Goal: Task Accomplishment & Management: Manage account settings

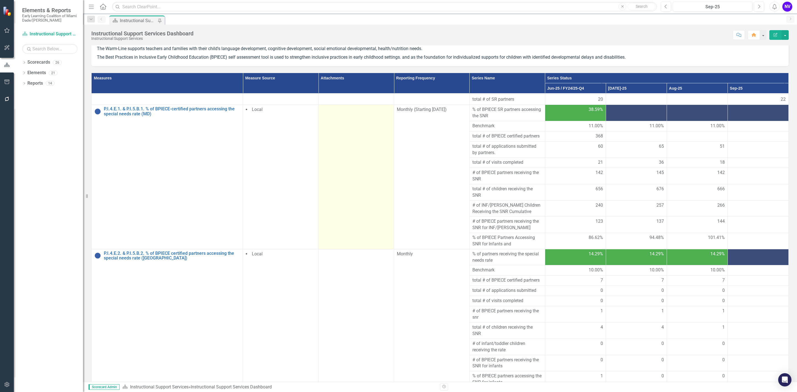
scroll to position [51, 0]
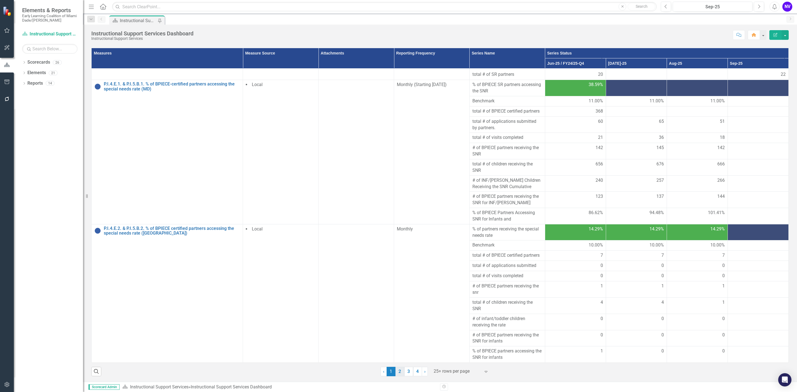
click at [398, 373] on link "2" at bounding box center [399, 371] width 9 height 9
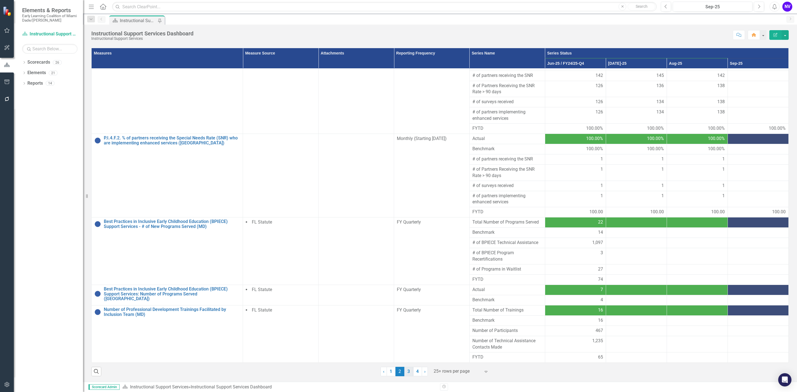
click at [406, 371] on link "3" at bounding box center [408, 371] width 9 height 9
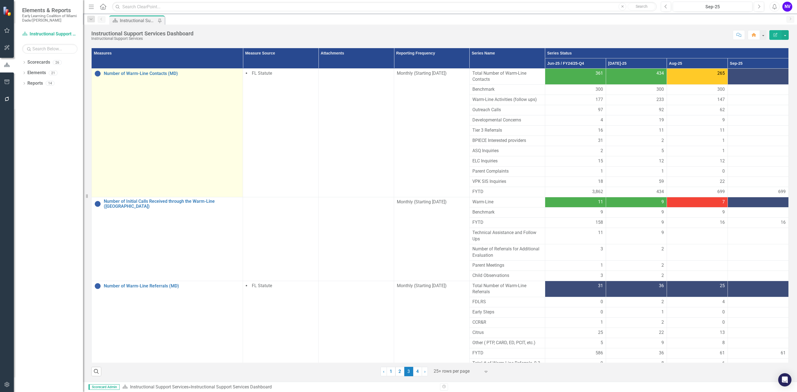
click at [160, 69] on td "Number of Warm-Line Contacts (MD) Edit Edit Measure Link Open Element" at bounding box center [167, 132] width 151 height 129
click at [142, 71] on link "Number of Warm-Line Contacts (MD)" at bounding box center [172, 73] width 136 height 5
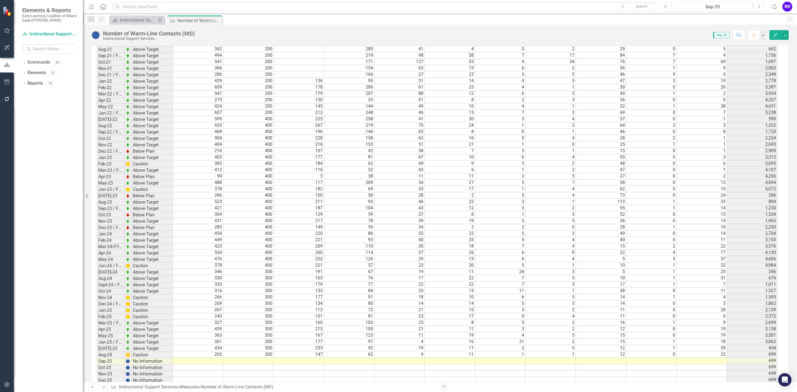
scroll to position [596, 0]
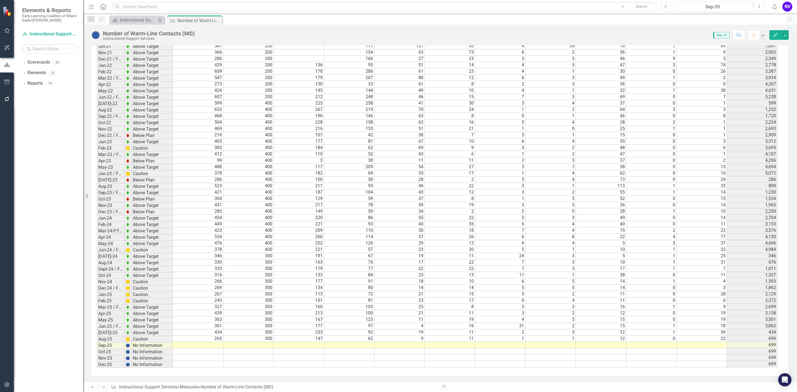
click at [210, 347] on td at bounding box center [198, 345] width 50 height 6
click at [259, 348] on td at bounding box center [248, 345] width 50 height 6
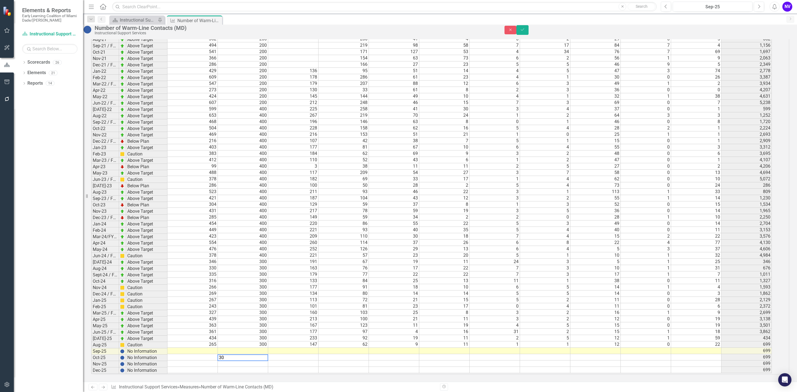
scroll to position [596, 0]
click at [309, 349] on td at bounding box center [293, 351] width 50 height 6
click at [217, 348] on td at bounding box center [192, 351] width 50 height 6
click at [327, 343] on td "62" at bounding box center [343, 344] width 50 height 6
click at [313, 348] on td at bounding box center [293, 351] width 50 height 6
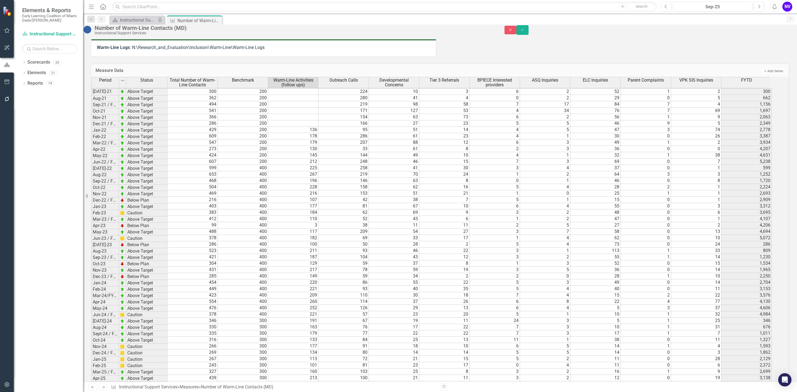
scroll to position [597, 0]
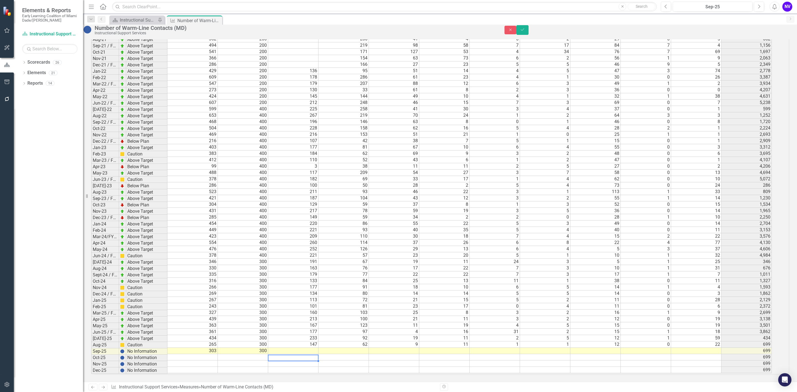
click at [318, 348] on td at bounding box center [293, 351] width 50 height 6
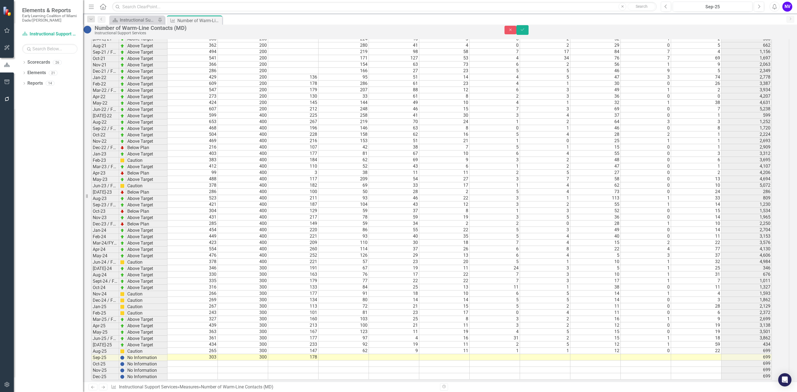
scroll to position [586, 0]
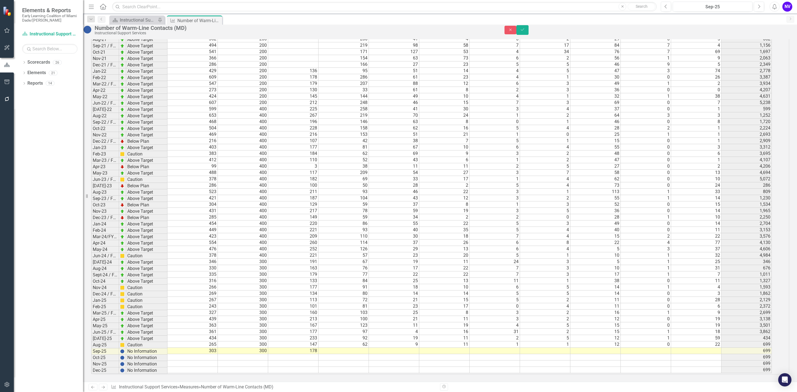
click at [363, 354] on td at bounding box center [343, 351] width 50 height 6
click at [366, 354] on td at bounding box center [343, 351] width 50 height 6
type textarea "61"
type textarea "25"
click at [469, 351] on td at bounding box center [444, 351] width 50 height 6
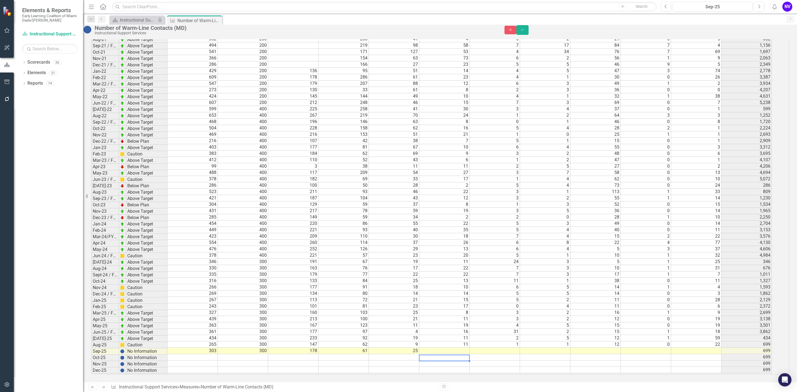
scroll to position [2, 0]
type textarea "19"
type textarea "0"
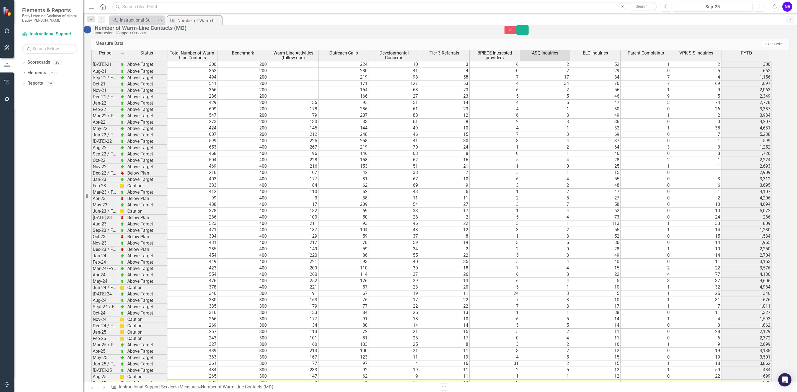
scroll to position [0, 0]
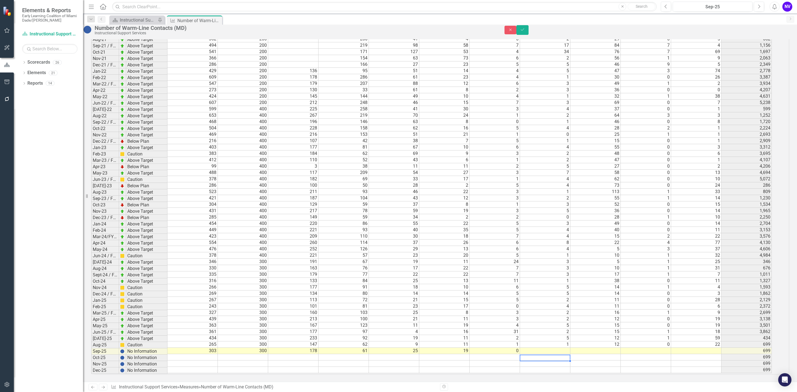
click at [558, 348] on td at bounding box center [545, 351] width 50 height 6
type textarea "5"
type textarea "10"
click at [668, 348] on td at bounding box center [645, 351] width 50 height 6
type textarea "0"
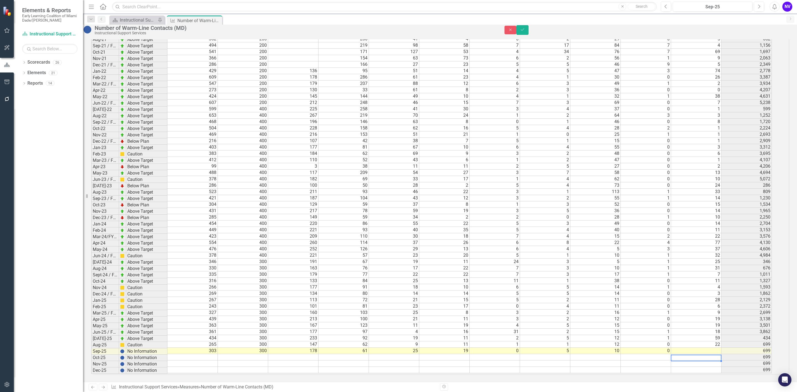
click at [91, 337] on div "Period Status Total Number of Warm-Line Contacts Benchmark Warm-Line Activities…" at bounding box center [91, 195] width 0 height 355
click at [714, 348] on td at bounding box center [696, 351] width 50 height 6
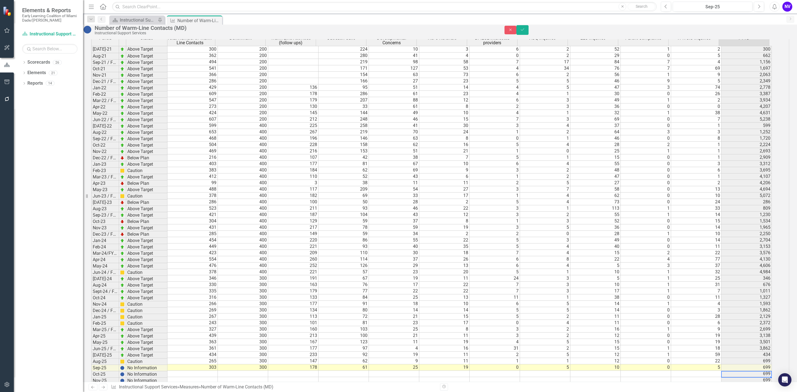
type textarea "5"
click at [525, 32] on icon "Save" at bounding box center [522, 30] width 5 height 4
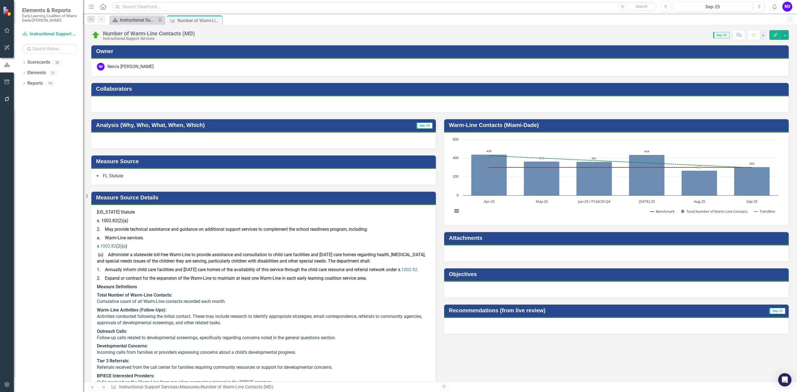
click at [127, 23] on div "Instructional Support Services Dashboard" at bounding box center [138, 20] width 37 height 7
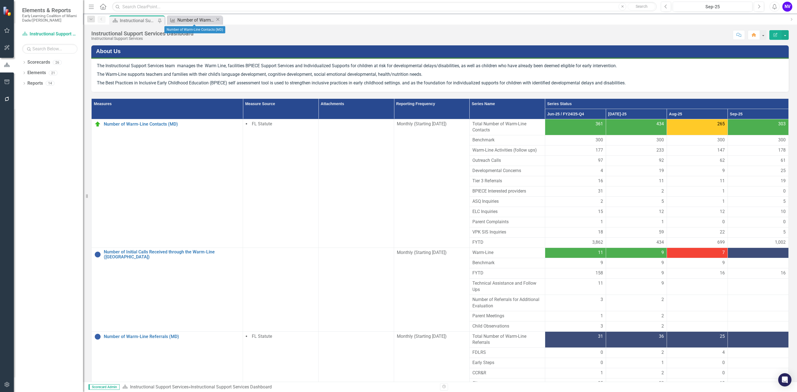
click at [190, 21] on div "Number of Warm-Line Contacts (MD)" at bounding box center [196, 20] width 38 height 7
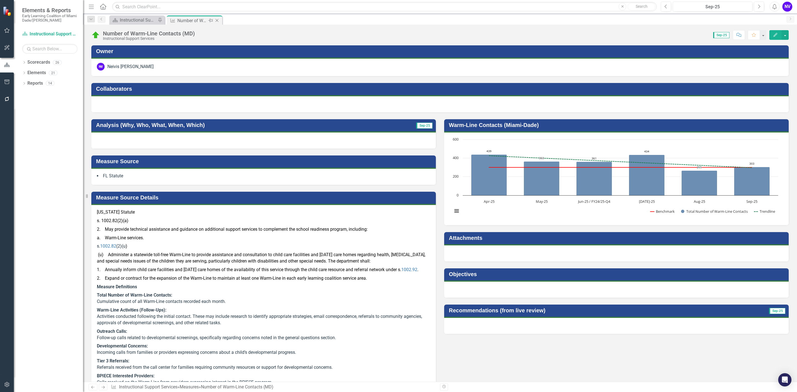
click at [216, 21] on icon "Close" at bounding box center [217, 20] width 6 height 4
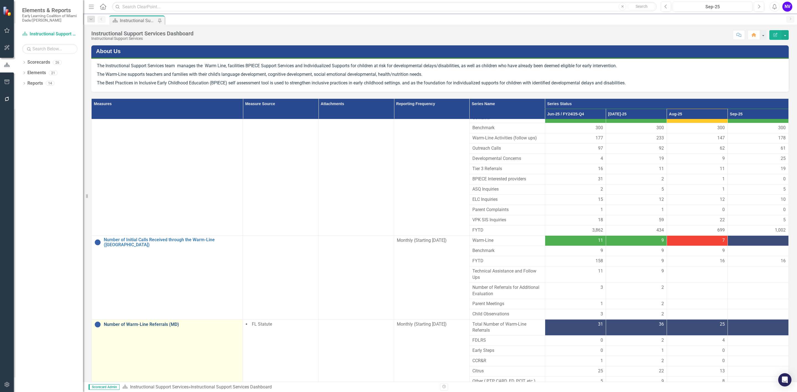
click at [160, 322] on link "Number of Warm-Line Referrals (MD)" at bounding box center [172, 324] width 136 height 5
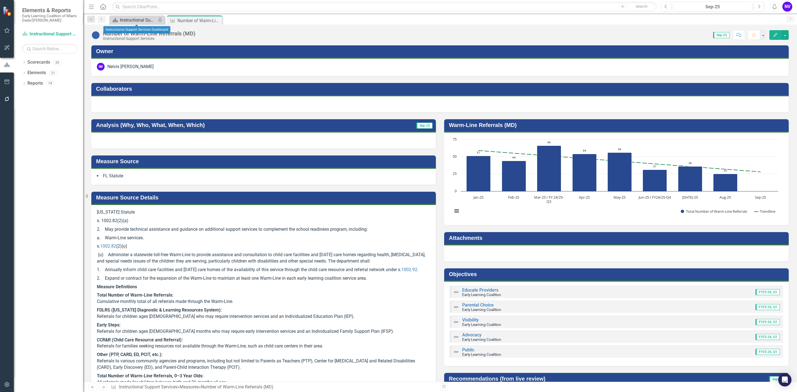
click at [144, 17] on div "Instructional Support Services Dashboard" at bounding box center [138, 20] width 37 height 7
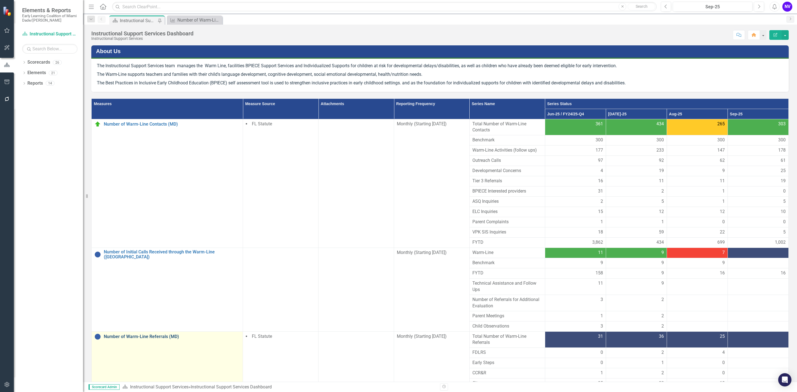
click at [165, 339] on link "Number of Warm-Line Referrals (MD)" at bounding box center [172, 336] width 136 height 5
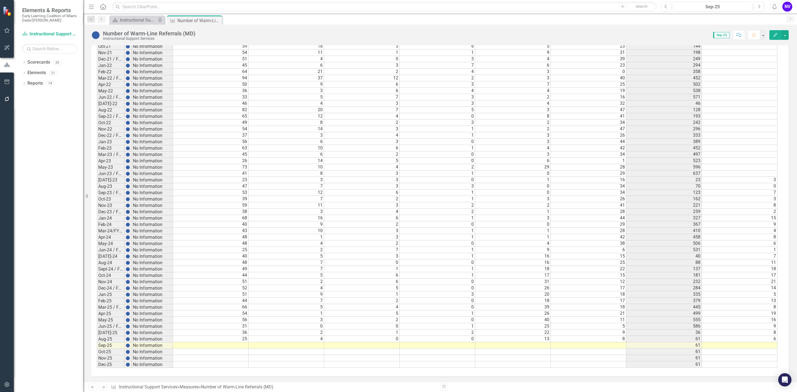
scroll to position [484, 0]
click at [242, 342] on td at bounding box center [211, 345] width 76 height 6
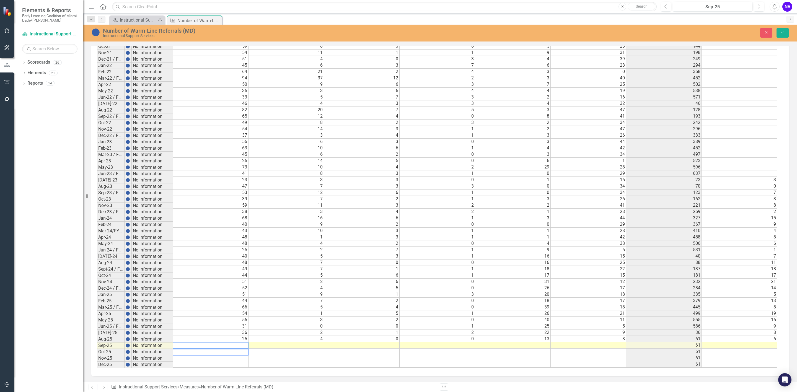
click at [241, 342] on textarea at bounding box center [211, 345] width 76 height 7
type textarea "46"
click at [314, 342] on td at bounding box center [286, 345] width 76 height 6
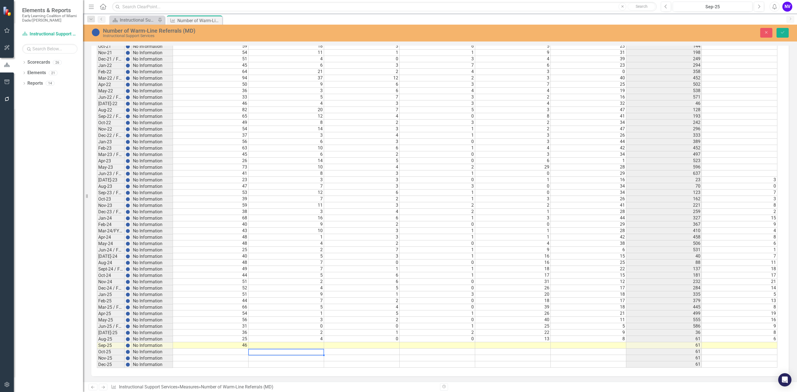
click at [314, 342] on td at bounding box center [286, 345] width 76 height 6
type textarea "8"
type textarea "3"
type textarea "1"
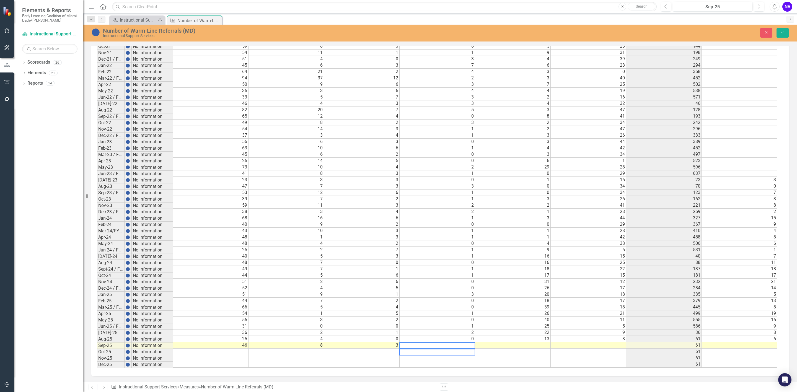
type textarea "0"
click at [539, 343] on td at bounding box center [513, 345] width 76 height 6
click at [539, 355] on div at bounding box center [513, 355] width 76 height 1
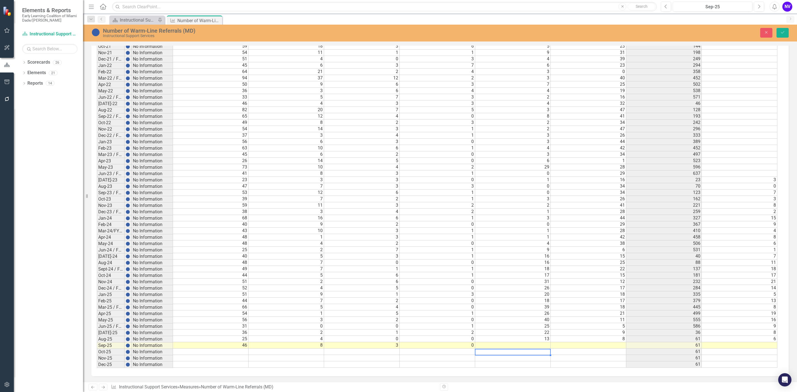
click at [539, 355] on div at bounding box center [513, 355] width 76 height 1
type textarea "20"
click at [97, 351] on div "Period Status Total Number of Warm-Line Referrals FDLRS Early Steps CCR&R Citru…" at bounding box center [97, 189] width 0 height 355
click at [763, 348] on td at bounding box center [739, 345] width 76 height 6
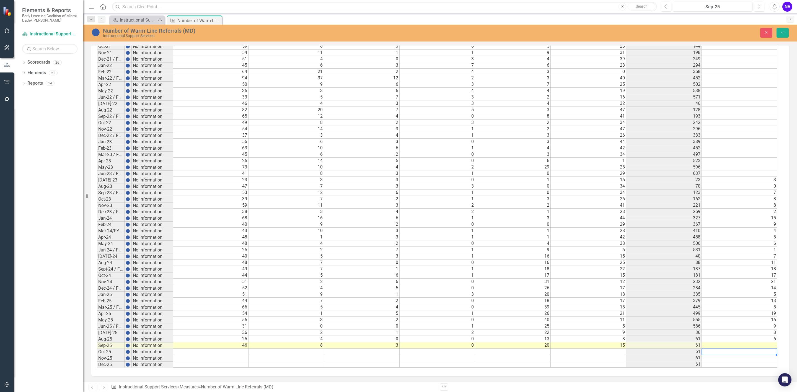
click at [764, 348] on td at bounding box center [739, 345] width 76 height 6
click at [762, 347] on td at bounding box center [739, 345] width 76 height 6
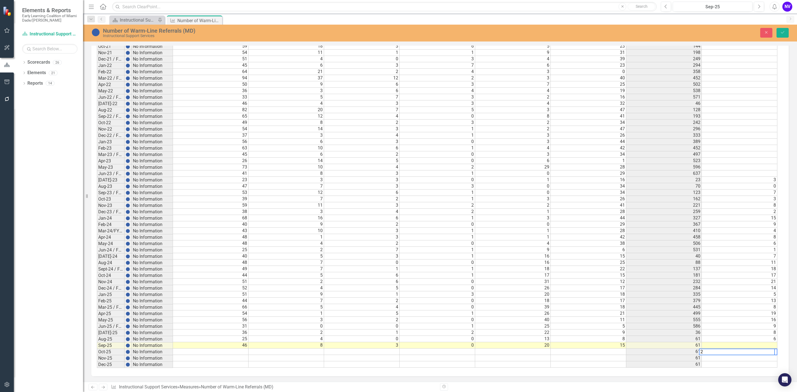
type textarea "20"
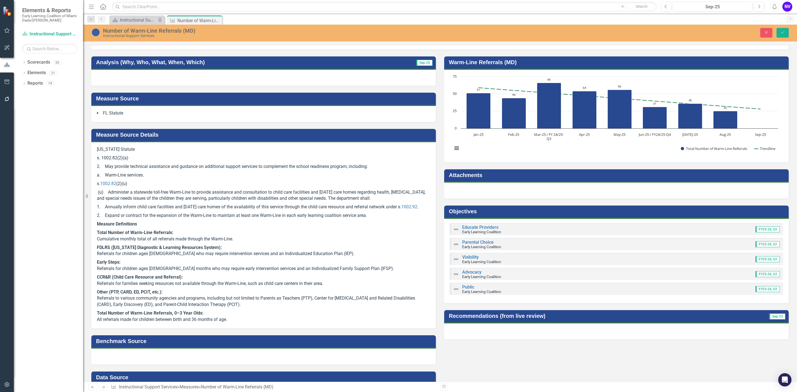
scroll to position [0, 0]
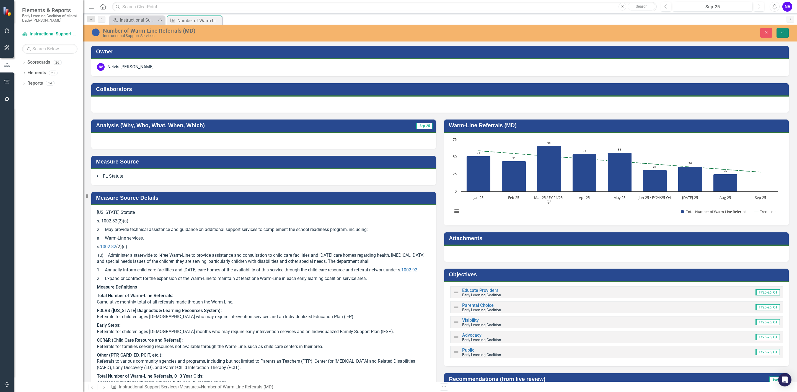
click at [785, 29] on button "Save" at bounding box center [782, 33] width 12 height 10
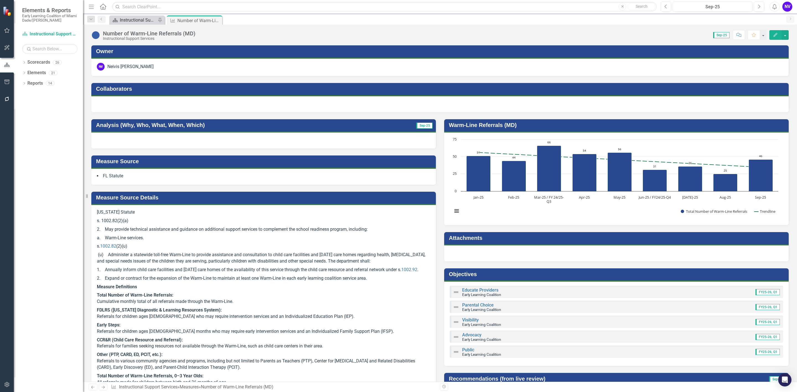
click at [136, 19] on div "Instructional Support Services Dashboard" at bounding box center [138, 20] width 37 height 7
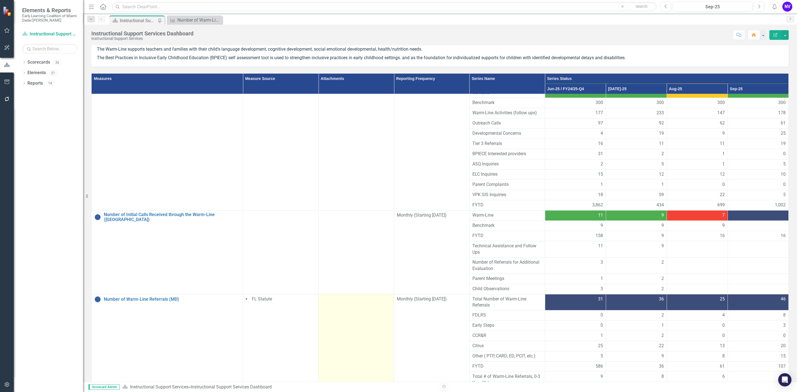
scroll to position [51, 0]
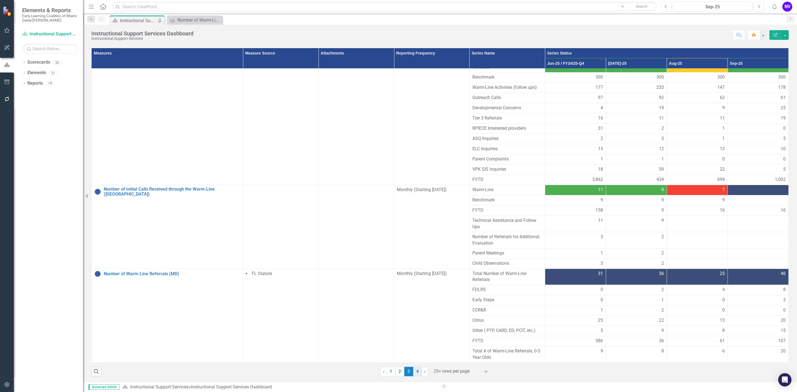
click at [414, 373] on link "4" at bounding box center [417, 371] width 9 height 9
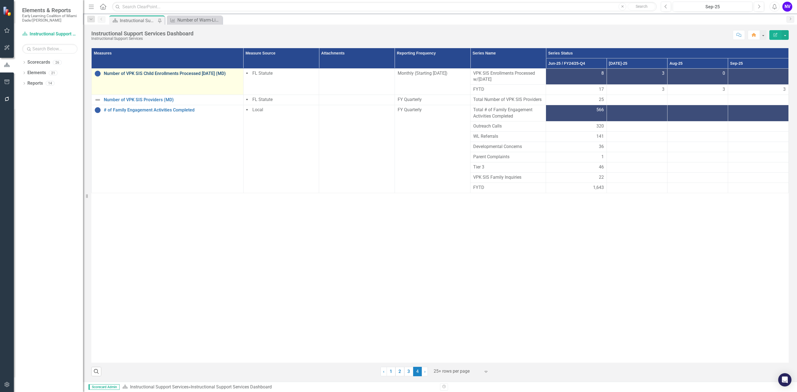
click at [217, 72] on link "Number of VPK SIS Child Enrollments Processed [DATE] (MD)" at bounding box center [172, 73] width 137 height 5
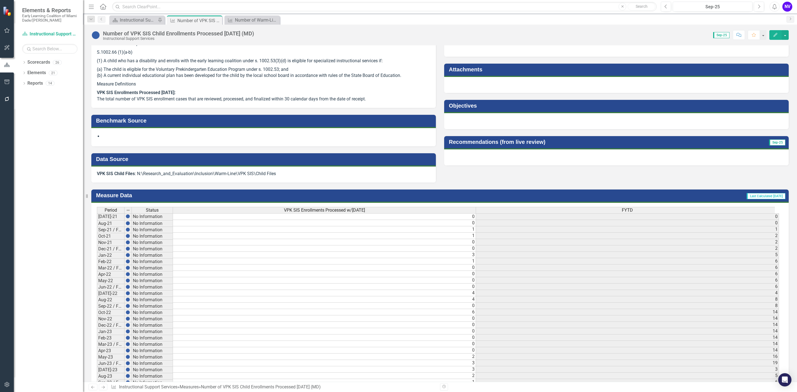
scroll to position [363, 0]
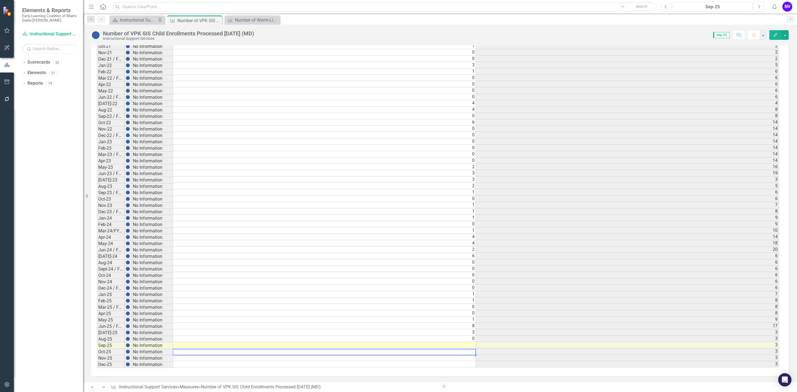
click at [467, 348] on td at bounding box center [324, 345] width 303 height 6
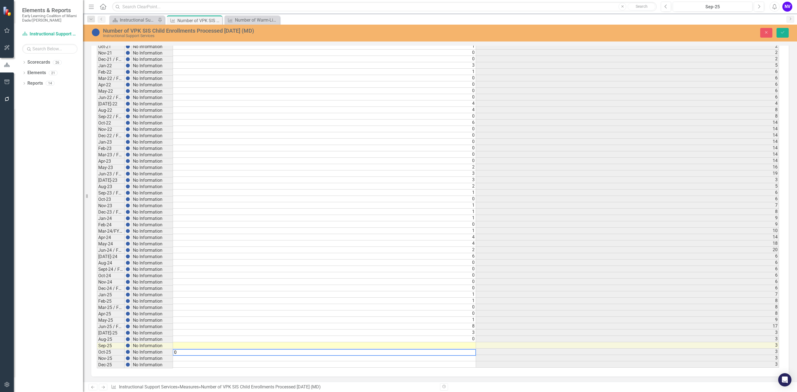
type textarea "0"
click at [529, 348] on td "3" at bounding box center [627, 345] width 303 height 6
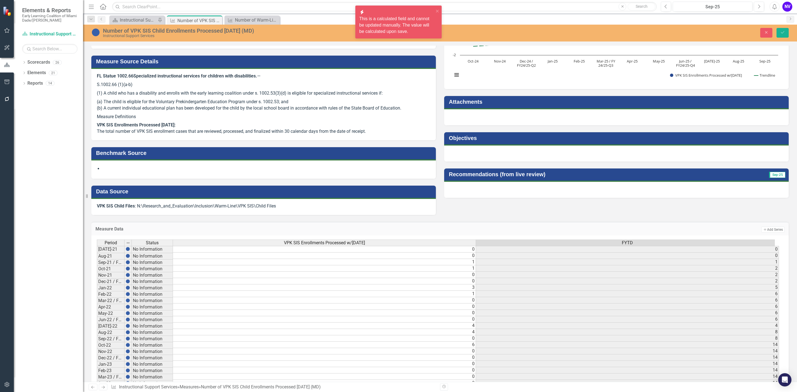
scroll to position [73, 0]
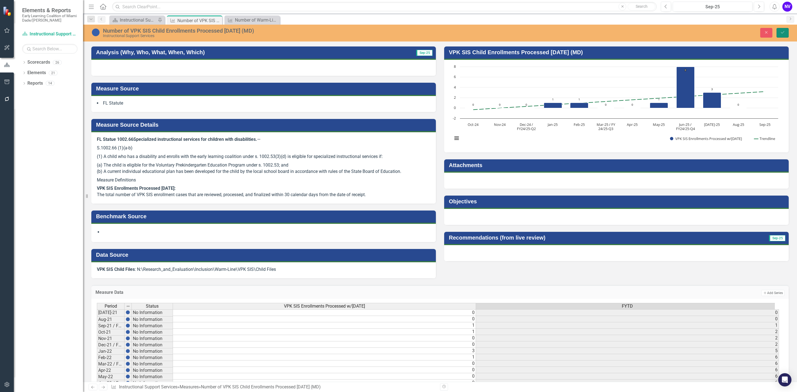
click at [782, 37] on button "Save" at bounding box center [782, 33] width 12 height 10
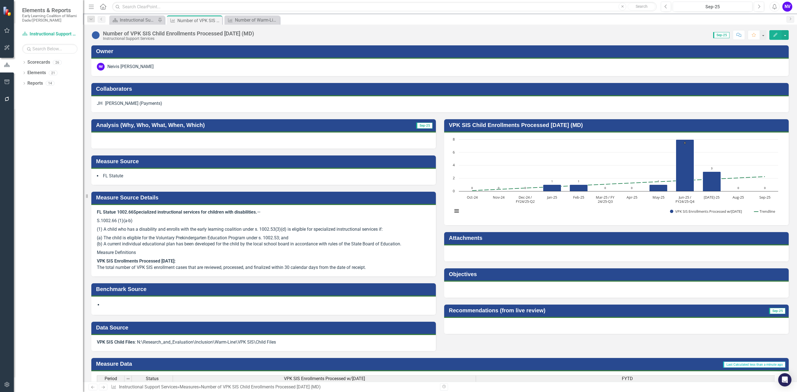
click at [123, 15] on div "Scorecard Instructional Support Services Dashboard Pin" at bounding box center [136, 19] width 55 height 9
click at [124, 19] on div "Instructional Support Services Dashboard" at bounding box center [138, 20] width 37 height 7
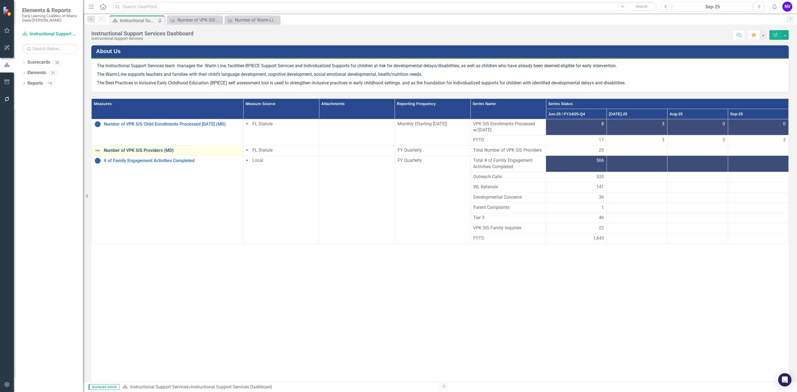
click at [144, 149] on link "Number of VPK SIS Providers (MD)" at bounding box center [172, 150] width 137 height 5
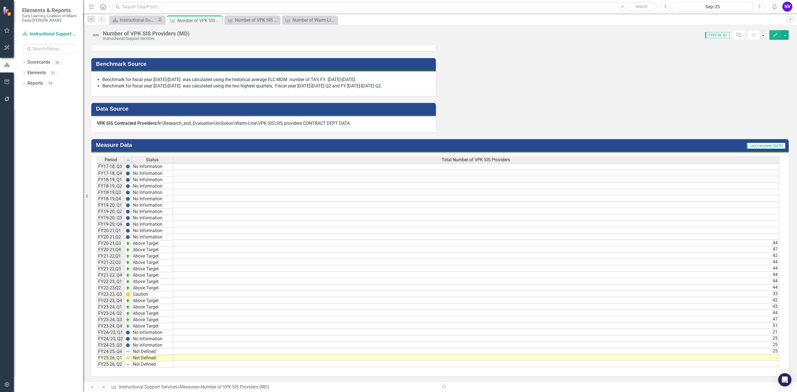
scroll to position [0, 0]
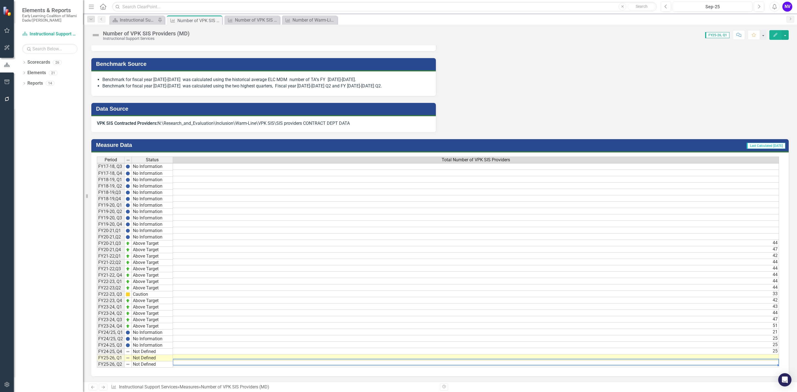
click at [765, 354] on td at bounding box center [476, 357] width 606 height 6
click at [749, 354] on td at bounding box center [476, 357] width 606 height 6
click at [748, 354] on td at bounding box center [476, 357] width 606 height 6
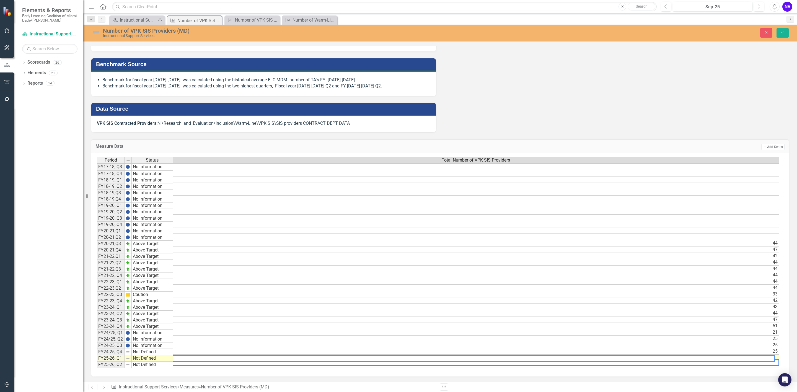
click at [748, 355] on textarea at bounding box center [471, 358] width 606 height 7
type textarea "16"
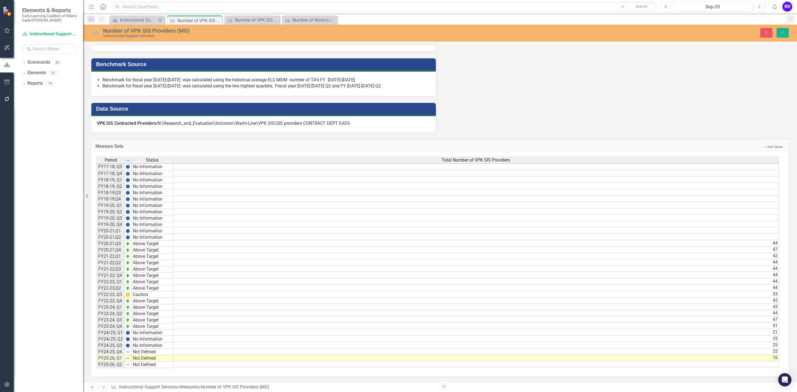
click at [661, 383] on div "Revision History" at bounding box center [791, 386] width 702 height 7
drag, startPoint x: 653, startPoint y: 369, endPoint x: 622, endPoint y: 369, distance: 30.7
click at [622, 369] on div "Period Status Total Number of VPK SIS Providers FY17-18, Q3 No Information FY17…" at bounding box center [439, 265] width 697 height 224
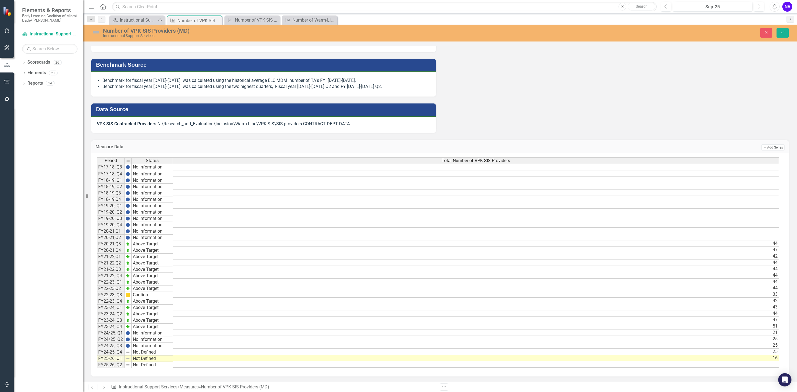
scroll to position [0, 4]
click at [726, 380] on div "Owner NV Neivis Valdes Collaborators Analysis (Why, Who, What, When, Which) Sep…" at bounding box center [440, 63] width 714 height 635
click at [779, 37] on button "Save" at bounding box center [782, 33] width 12 height 10
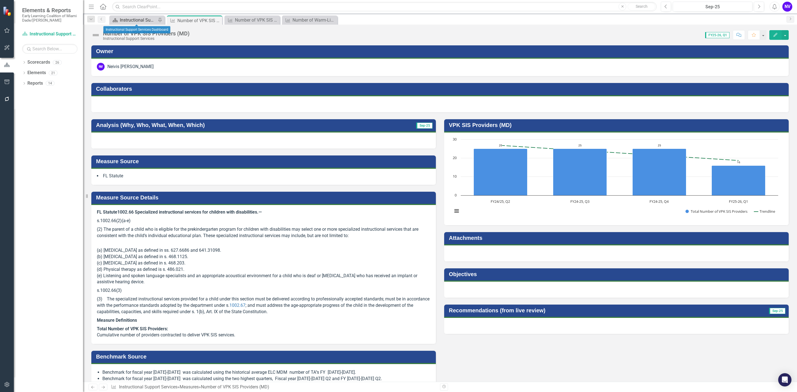
click at [142, 19] on div "Instructional Support Services Dashboard" at bounding box center [138, 20] width 37 height 7
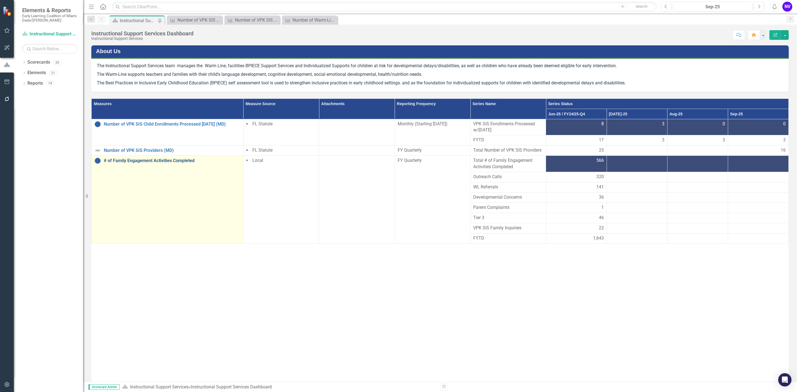
click at [175, 162] on link "# of Family Engagement Activities Completed" at bounding box center [172, 160] width 137 height 5
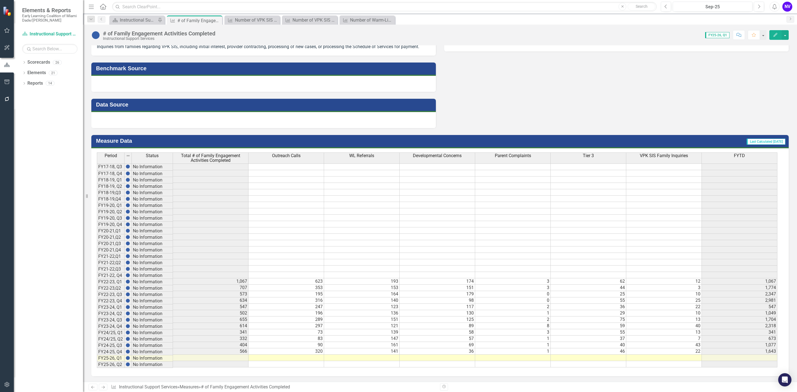
drag, startPoint x: 236, startPoint y: 355, endPoint x: 236, endPoint y: 359, distance: 4.7
click at [97, 355] on div "Period Status Total # of Family Engagement Activities Completed Outreach Calls …" at bounding box center [97, 259] width 0 height 215
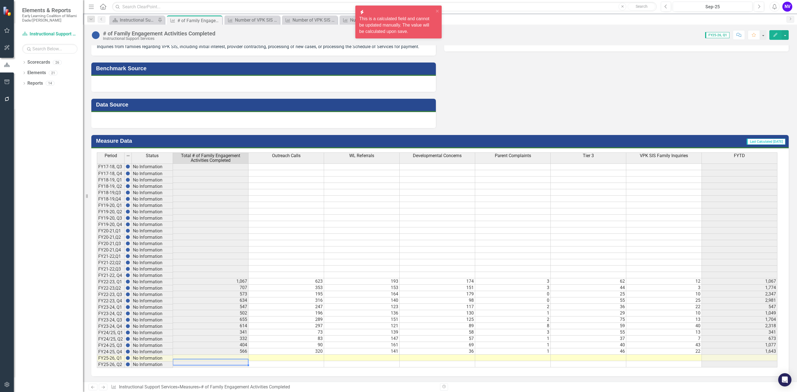
click at [97, 361] on div "Period Status Total # of Family Engagement Activities Completed Outreach Calls …" at bounding box center [97, 259] width 0 height 215
click at [301, 355] on td at bounding box center [286, 358] width 76 height 6
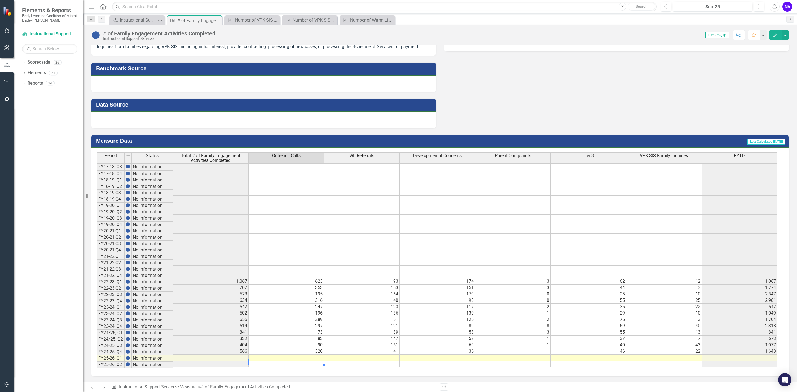
click at [306, 358] on td at bounding box center [286, 358] width 76 height 6
click at [311, 359] on td at bounding box center [286, 358] width 76 height 6
click at [313, 359] on td at bounding box center [286, 358] width 76 height 6
click at [313, 359] on textarea at bounding box center [286, 362] width 76 height 7
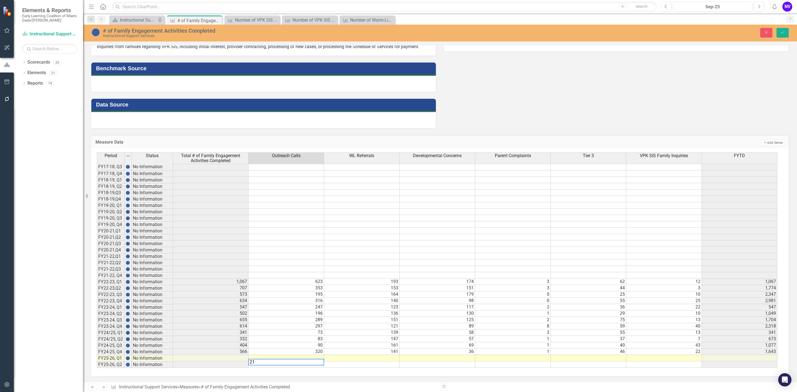
type textarea "215"
type textarea "107"
type textarea "53"
type textarea "1"
type textarea "41"
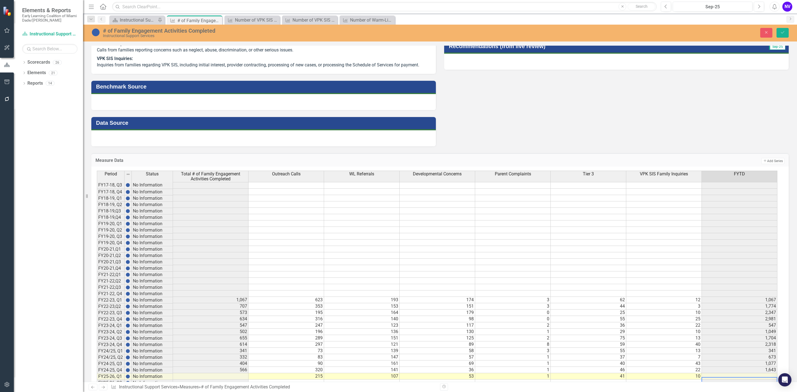
scroll to position [284, 0]
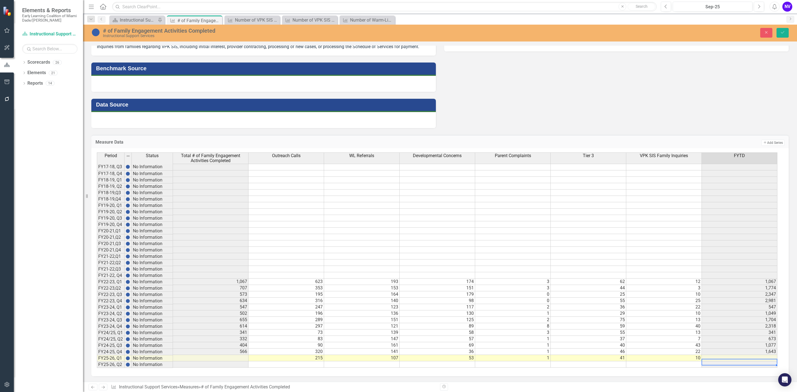
type textarea "10"
click at [234, 356] on td at bounding box center [211, 358] width 76 height 6
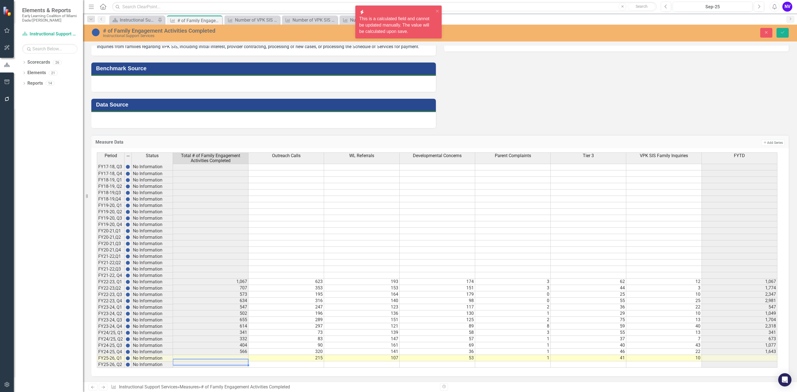
click at [236, 358] on td at bounding box center [211, 358] width 76 height 6
click at [241, 359] on td at bounding box center [211, 358] width 76 height 6
click at [242, 358] on td at bounding box center [211, 358] width 76 height 6
click at [97, 309] on div "Period Status Total # of Family Engagement Activities Completed Outreach Calls …" at bounding box center [97, 259] width 0 height 215
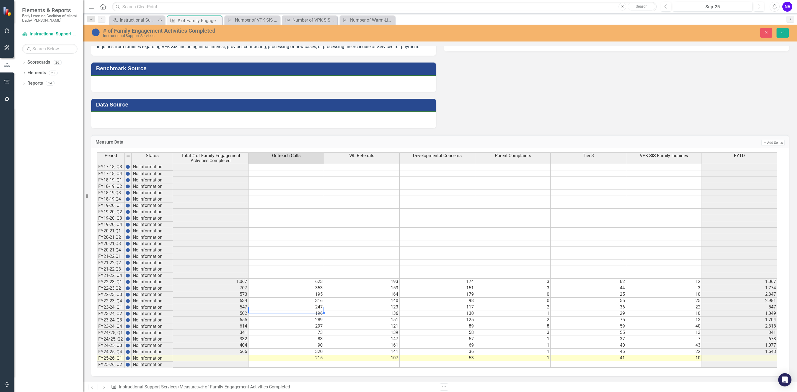
click at [232, 358] on td at bounding box center [211, 358] width 76 height 6
click at [240, 357] on td at bounding box center [211, 358] width 76 height 6
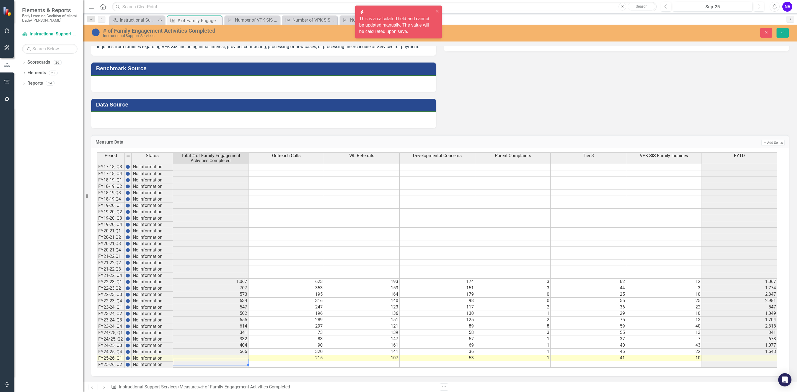
click at [240, 356] on td at bounding box center [211, 358] width 76 height 6
click at [778, 34] on button "Save" at bounding box center [782, 33] width 12 height 10
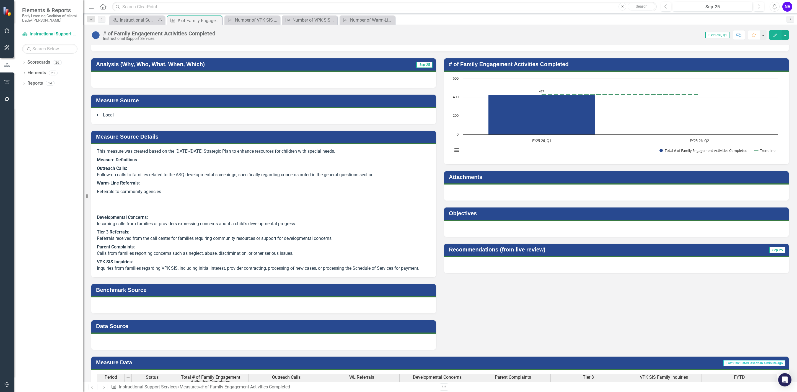
scroll to position [41, 0]
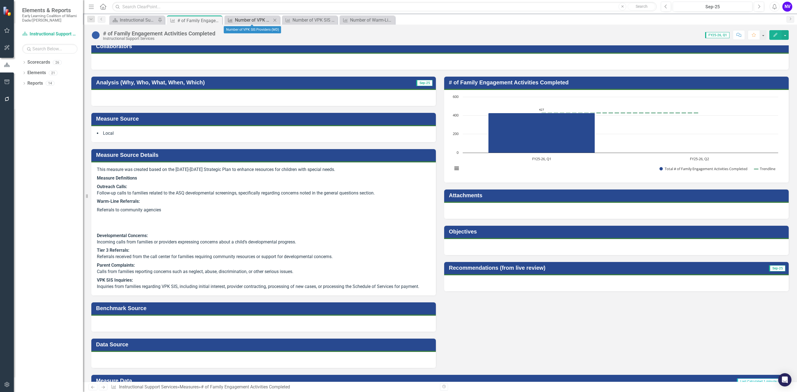
click at [268, 21] on div "Number of VPK SIS Providers (MD)" at bounding box center [253, 20] width 37 height 7
